Goal: Check status: Check status

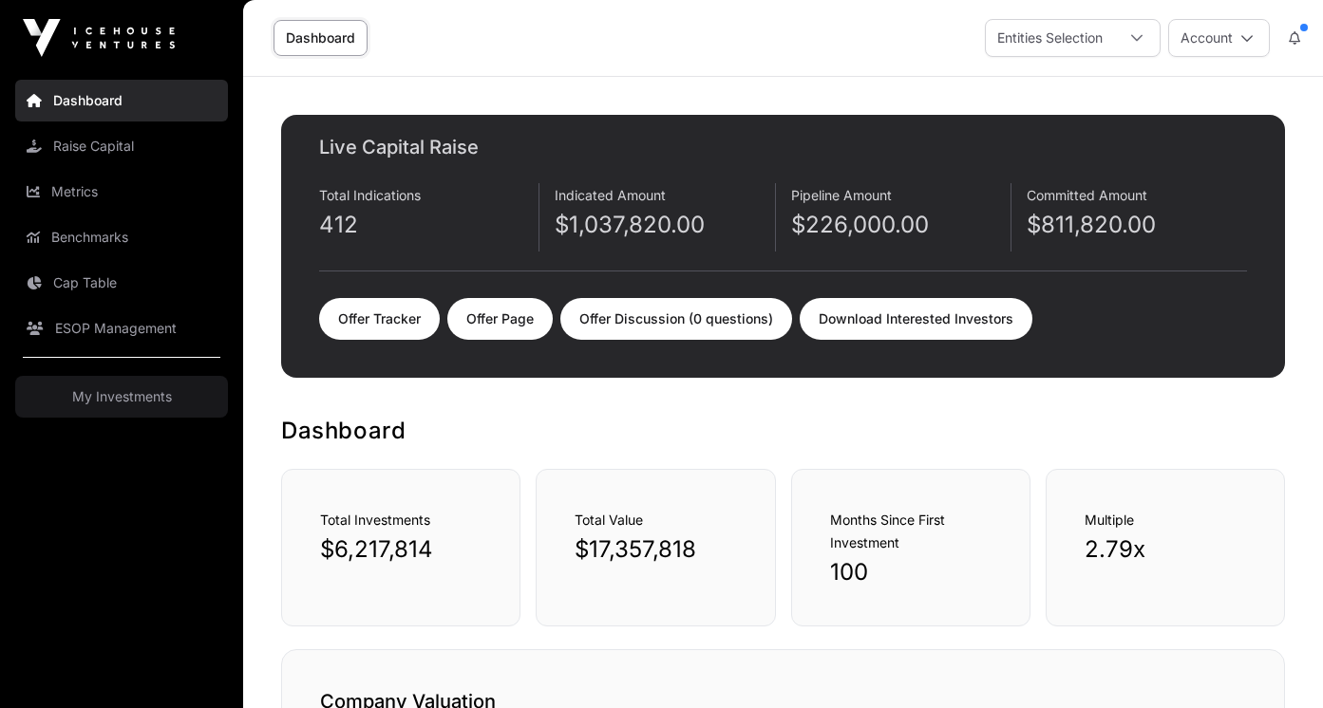
click at [358, 327] on link "Offer Tracker" at bounding box center [379, 319] width 121 height 42
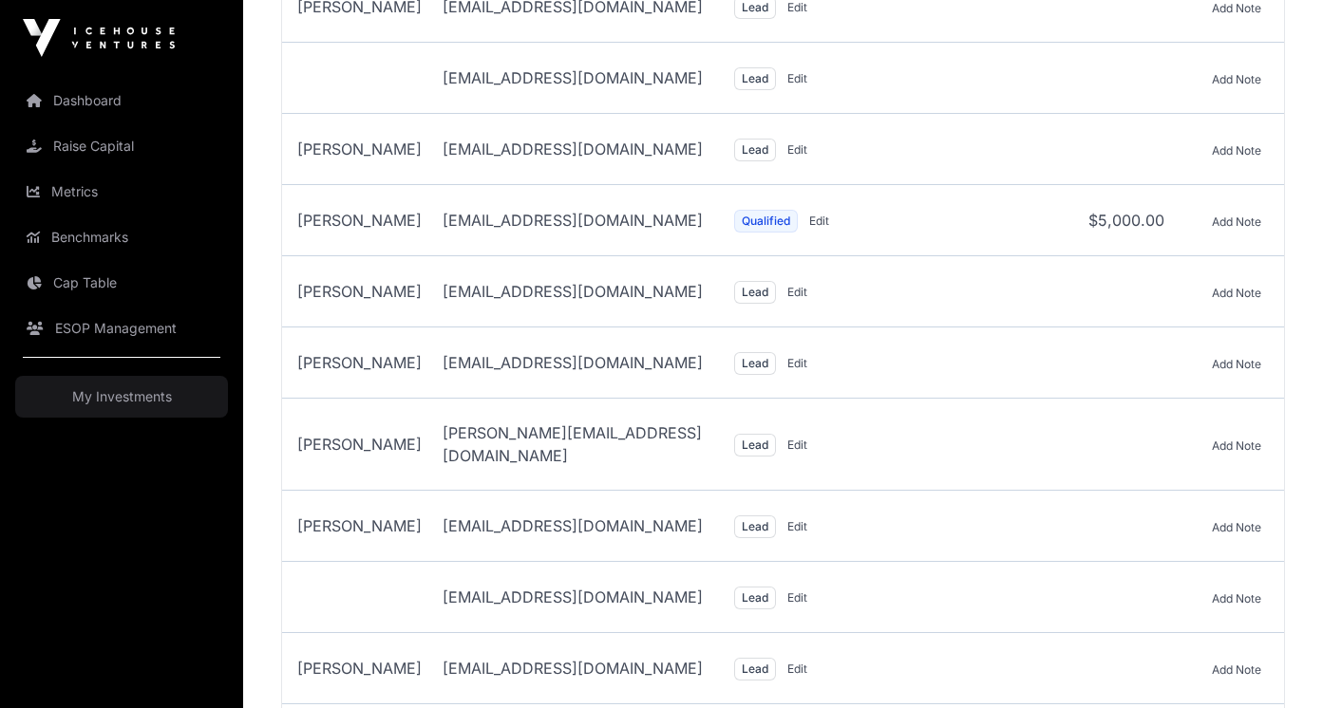
scroll to position [1115, 0]
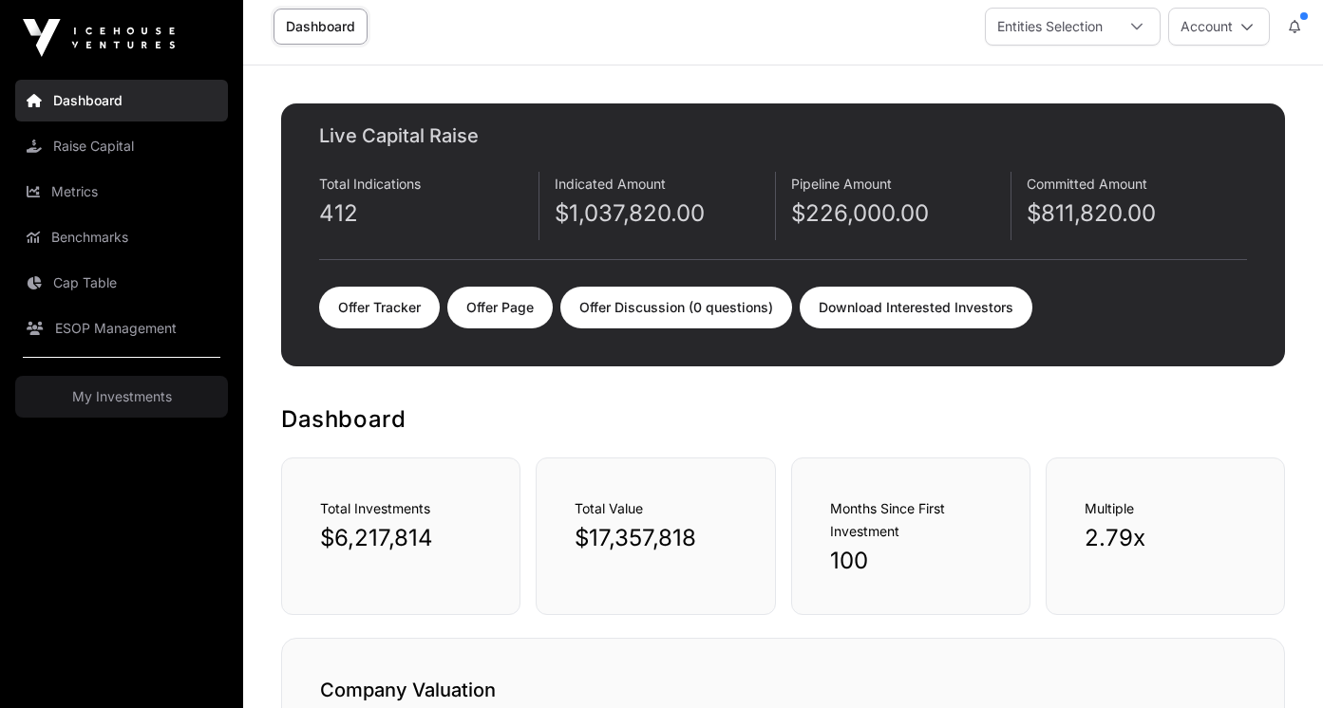
scroll to position [9, 0]
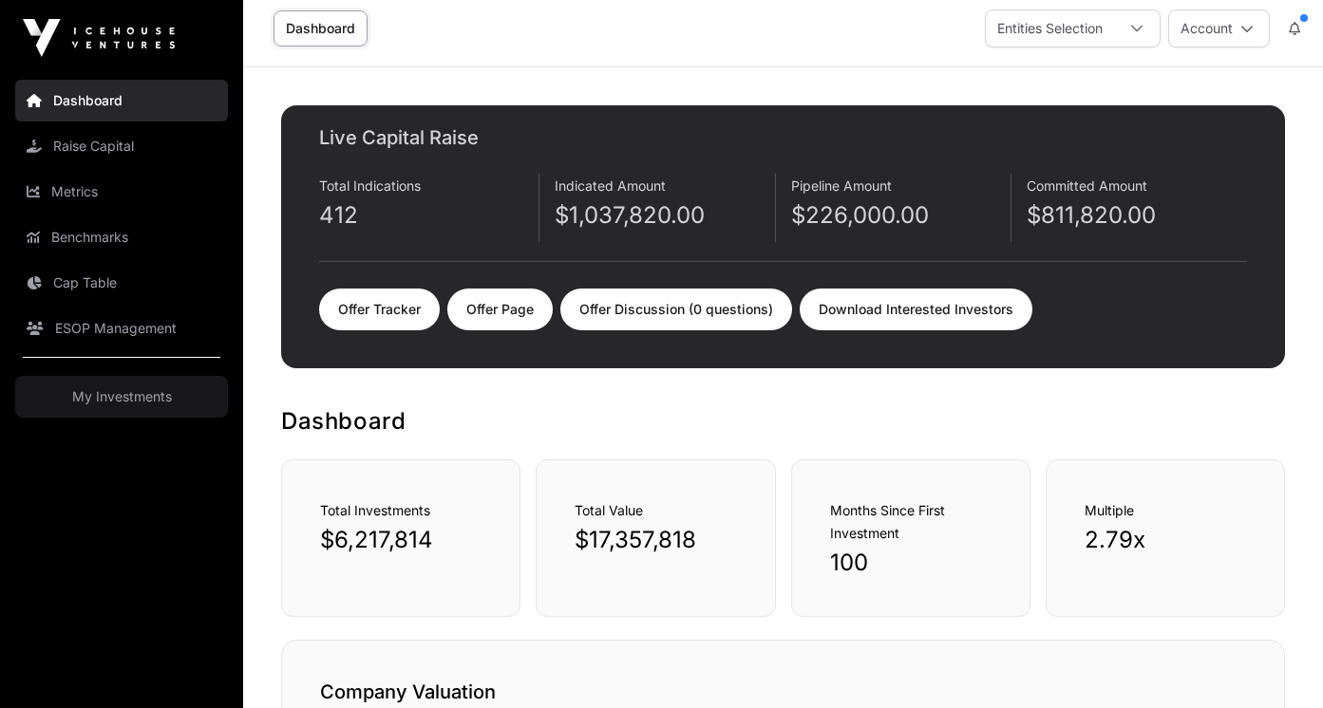
click at [381, 301] on link "Offer Tracker" at bounding box center [379, 310] width 121 height 42
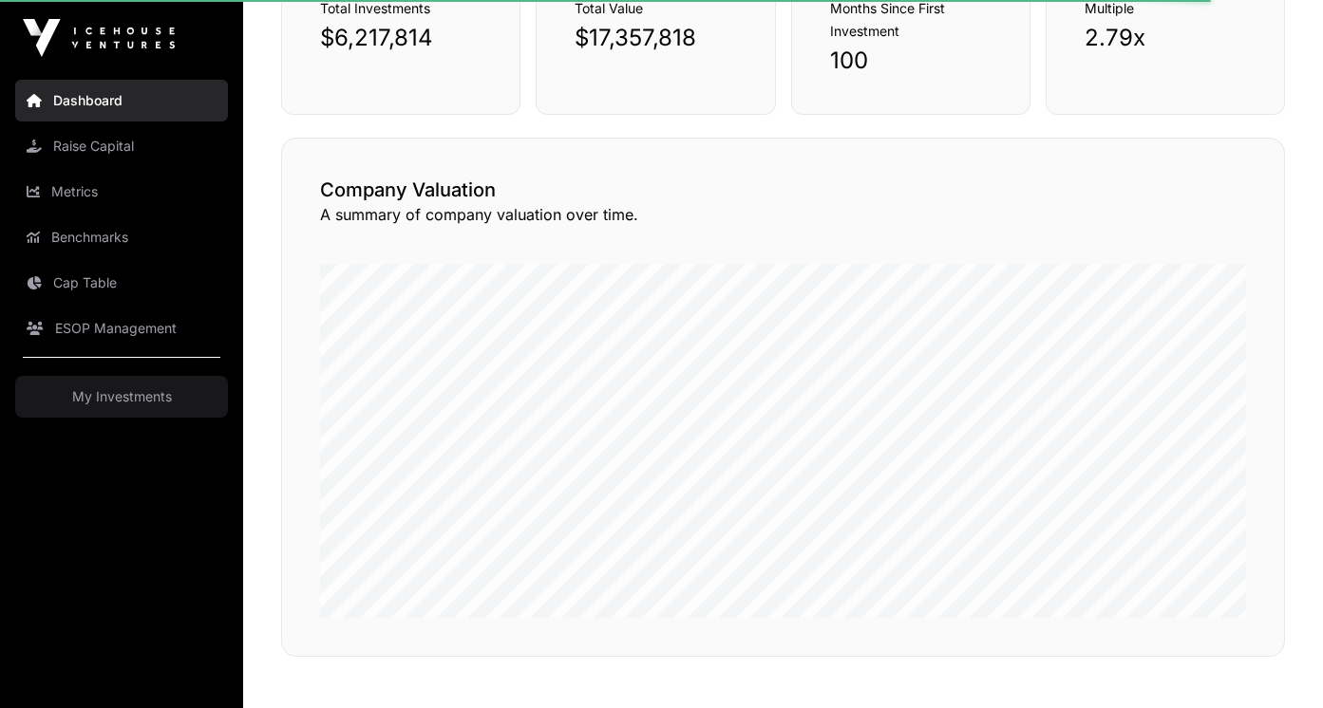
scroll to position [643, 0]
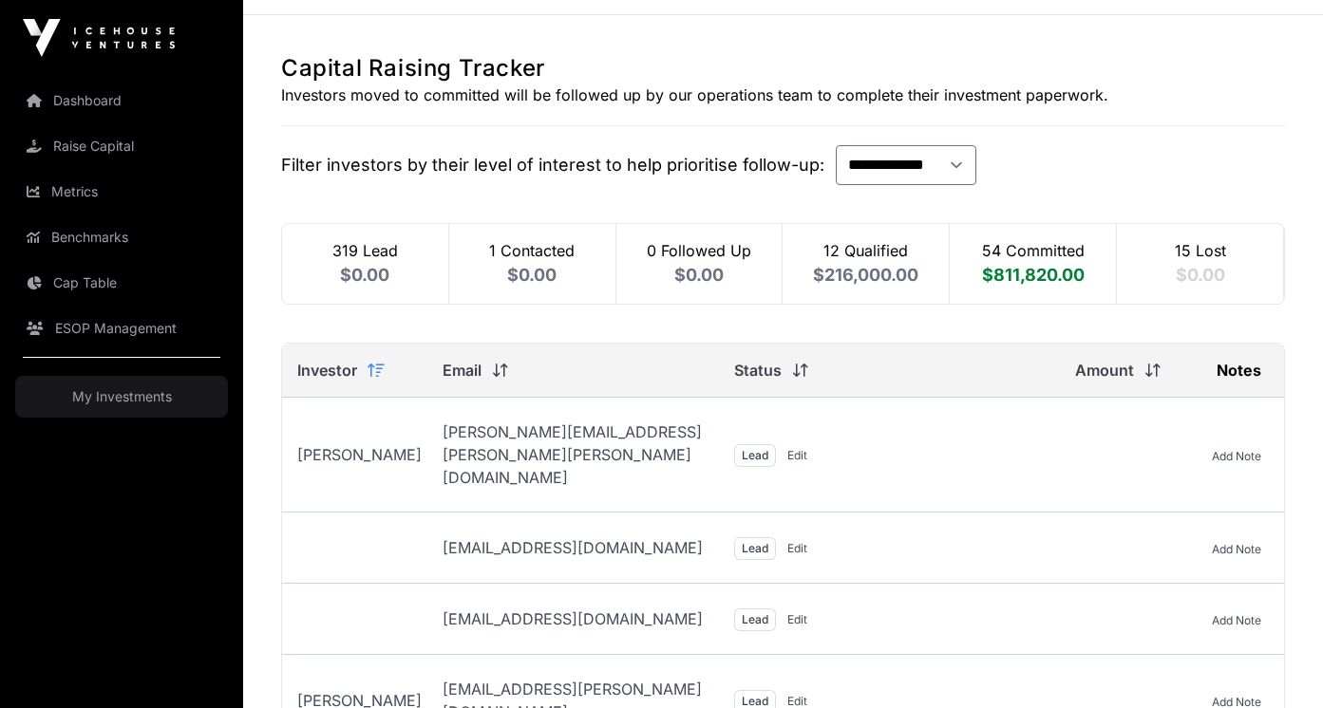
scroll to position [6, 0]
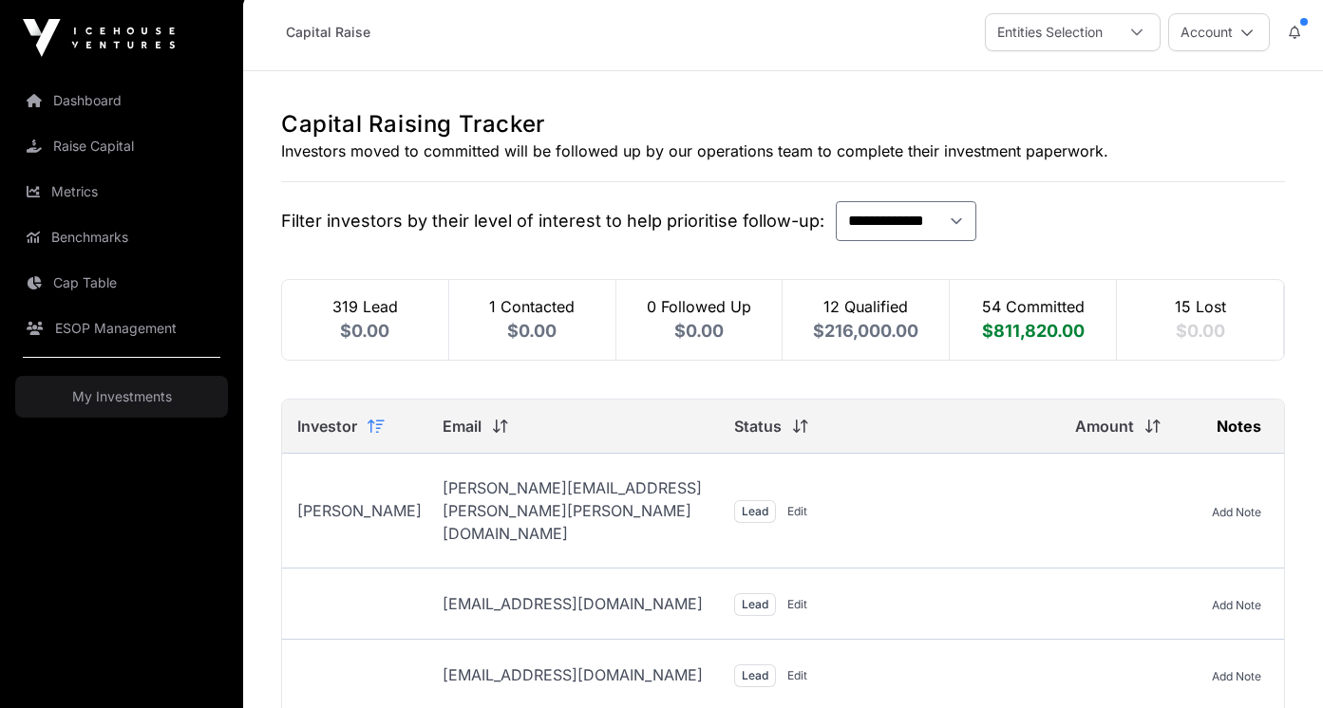
click at [127, 102] on link "Dashboard" at bounding box center [121, 101] width 213 height 42
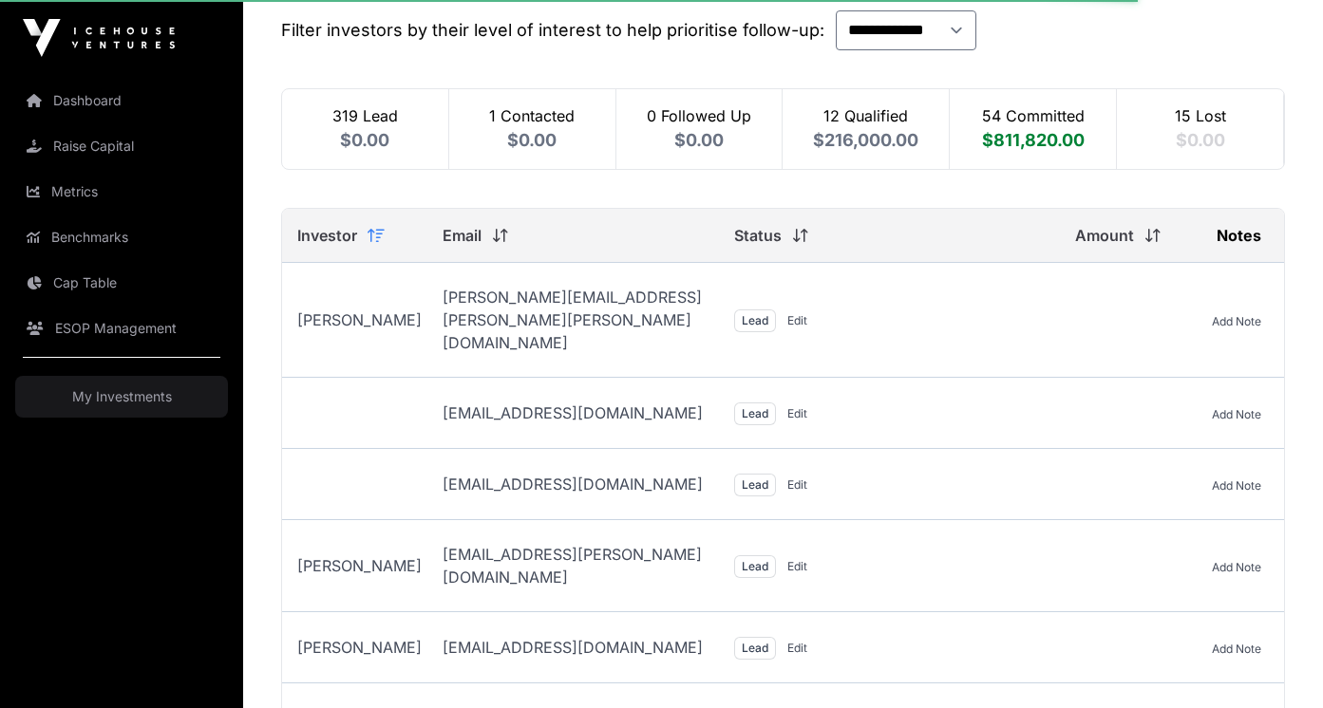
scroll to position [191, 0]
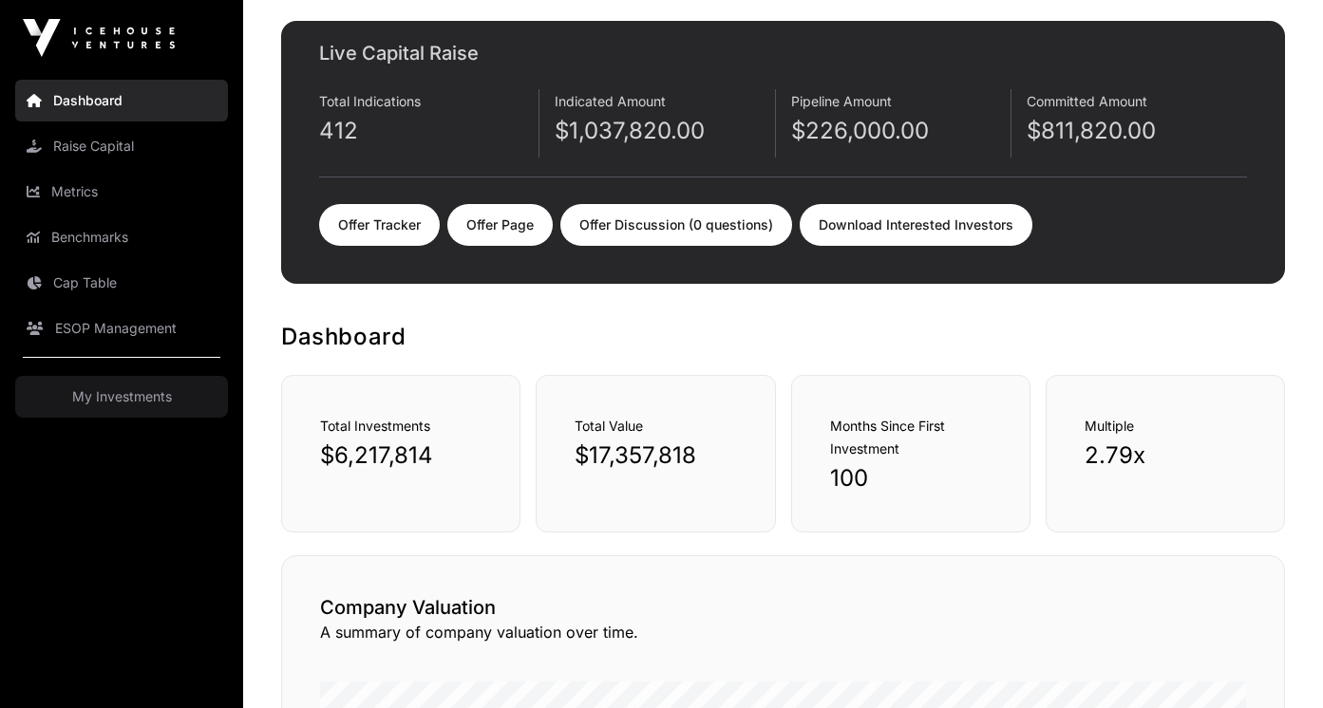
scroll to position [93, 0]
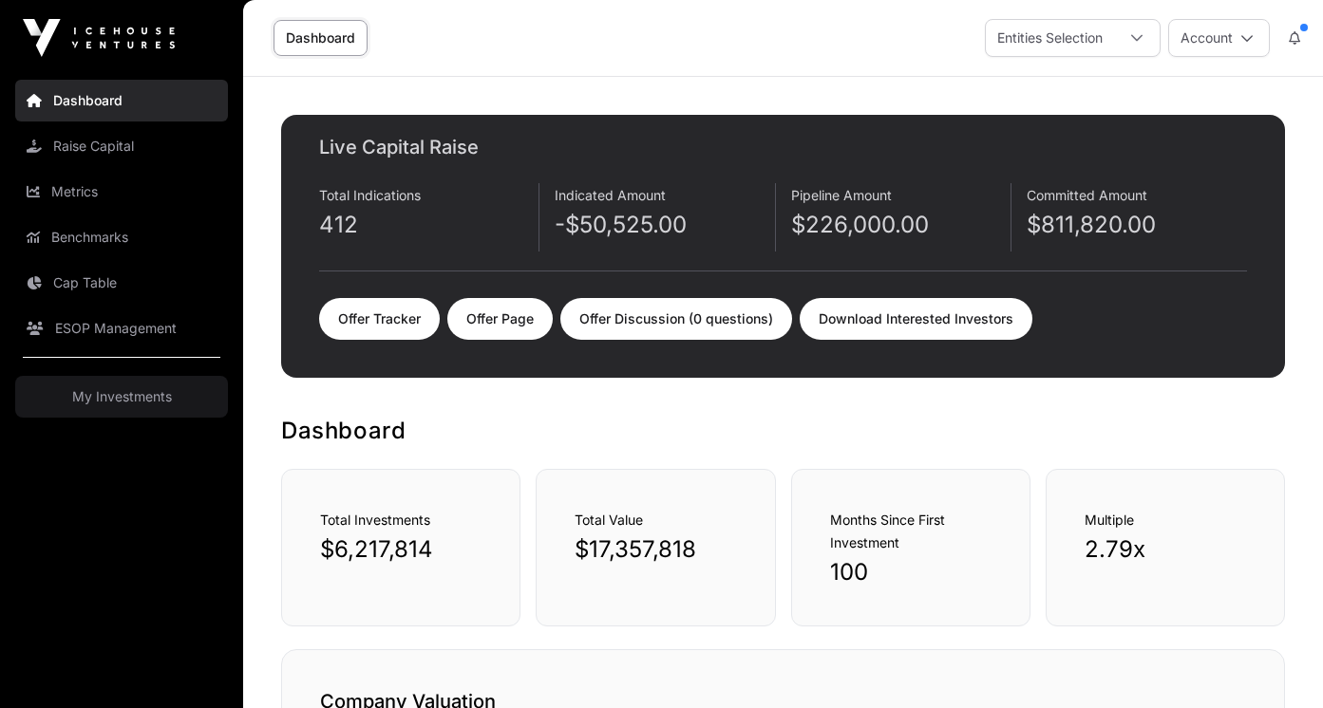
click at [363, 330] on link "Offer Tracker" at bounding box center [379, 319] width 121 height 42
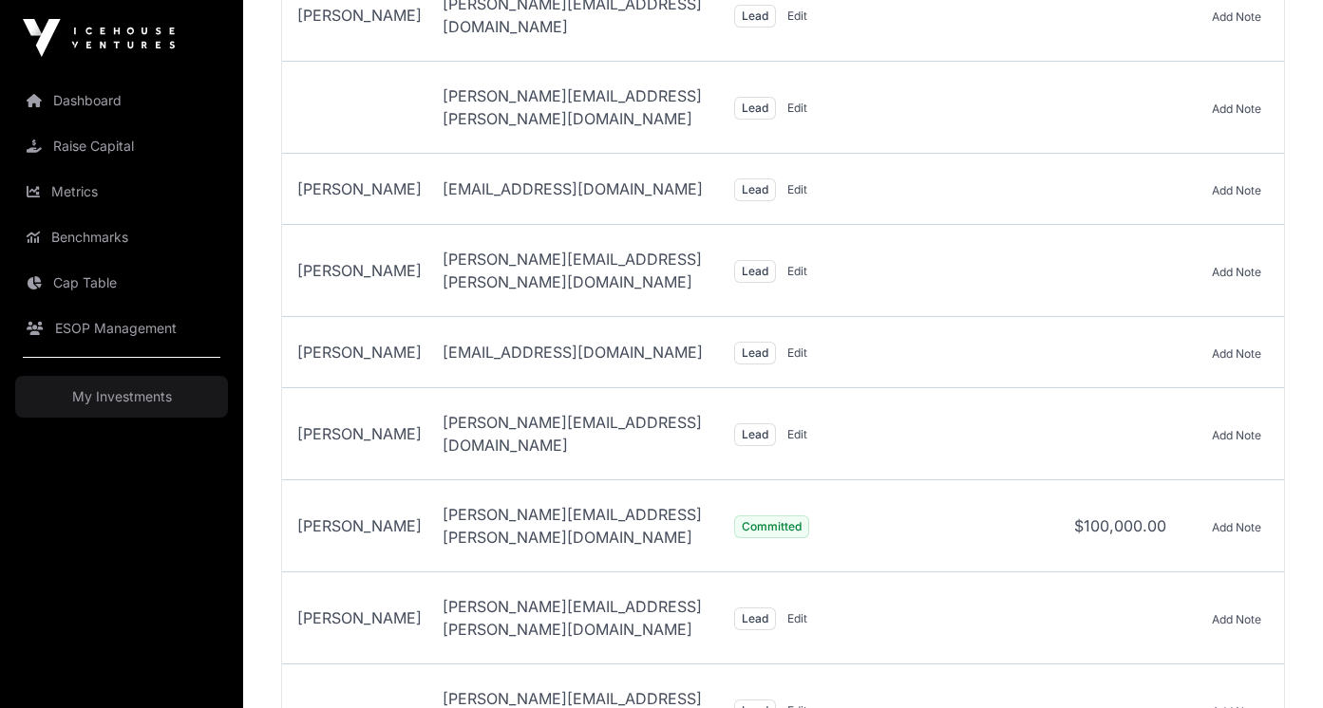
scroll to position [27400, 0]
